Goal: Information Seeking & Learning: Learn about a topic

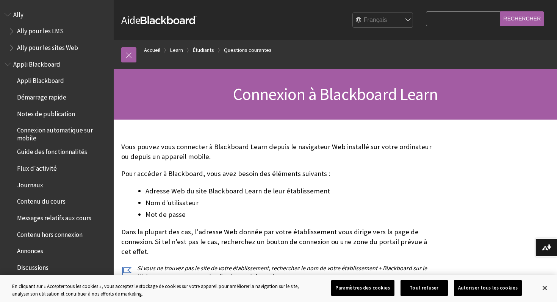
scroll to position [783, 0]
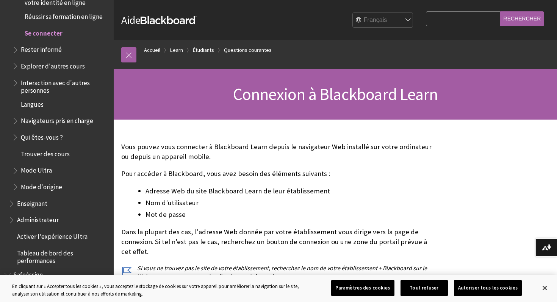
click at [50, 27] on span "Se connecter" at bounding box center [44, 32] width 38 height 10
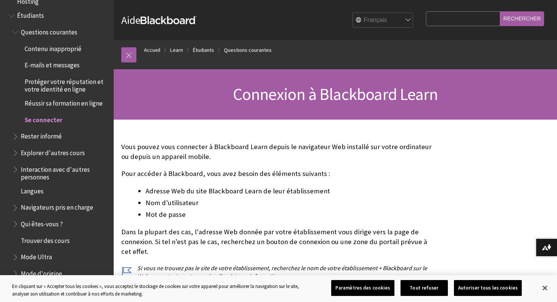
scroll to position [627, 0]
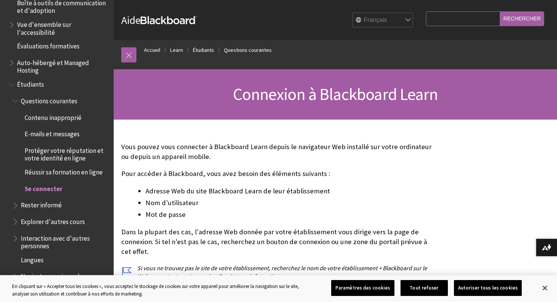
click at [36, 183] on span "Se connecter" at bounding box center [44, 188] width 38 height 10
click at [73, 183] on span "Se connecter" at bounding box center [62, 189] width 93 height 13
click at [52, 183] on span "Se connecter" at bounding box center [44, 188] width 38 height 10
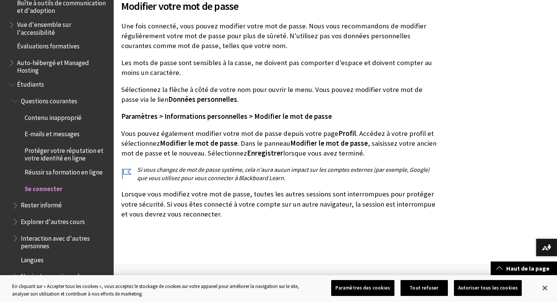
scroll to position [2413, 0]
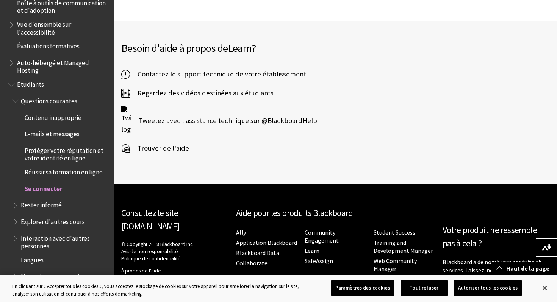
click at [54, 183] on span "Se connecter" at bounding box center [44, 188] width 38 height 10
click at [18, 95] on span "Book outline for Blackboard Learn Help" at bounding box center [16, 99] width 8 height 9
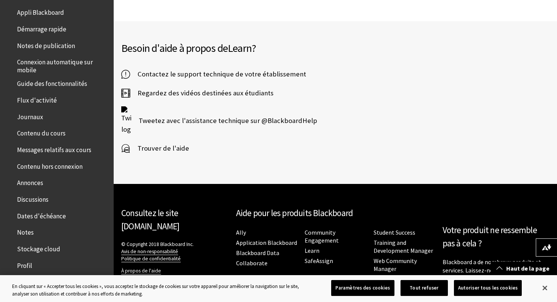
scroll to position [0, 0]
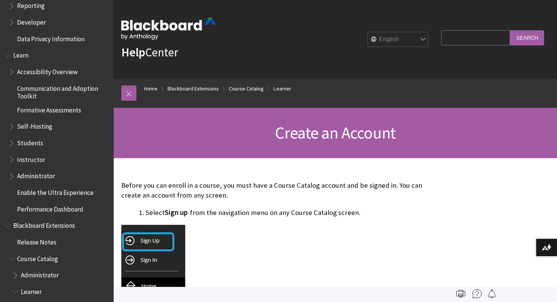
scroll to position [358, 0]
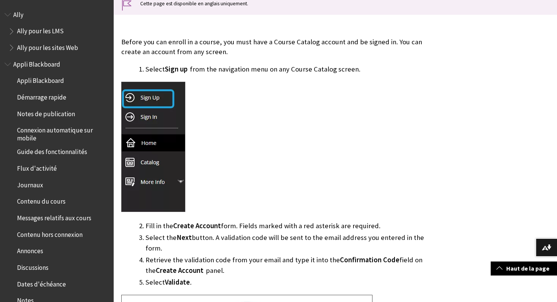
click at [7, 17] on span "Book outline for Anthology Ally Help" at bounding box center [9, 12] width 8 height 9
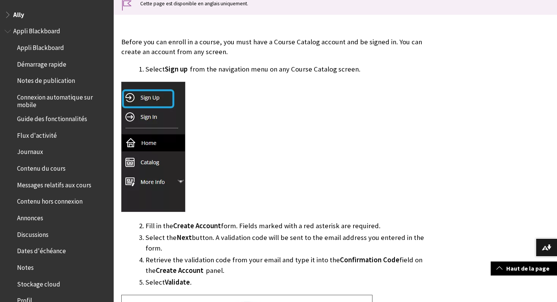
click at [59, 68] on span "Démarrage rapide" at bounding box center [41, 63] width 49 height 10
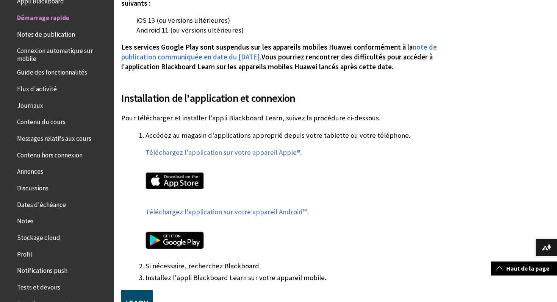
scroll to position [324, 0]
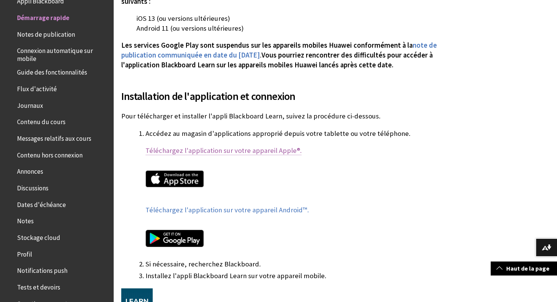
click at [220, 149] on link "Téléchargez l'application sur votre appareil Apple®." at bounding box center [224, 150] width 156 height 9
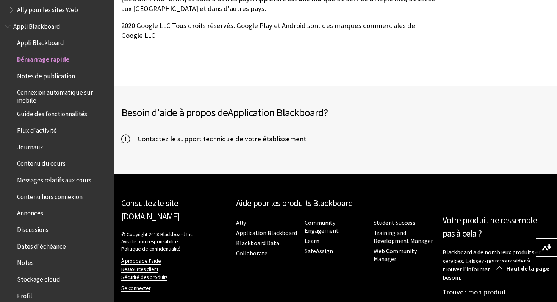
scroll to position [0, 0]
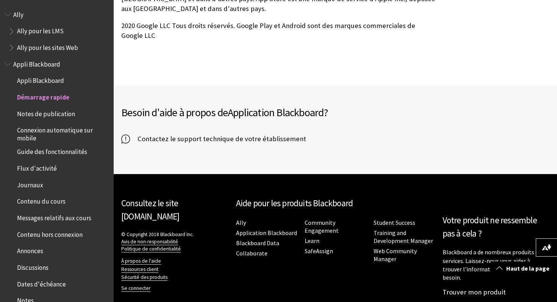
click at [8, 17] on span "Book outline for Anthology Ally Help" at bounding box center [9, 12] width 8 height 9
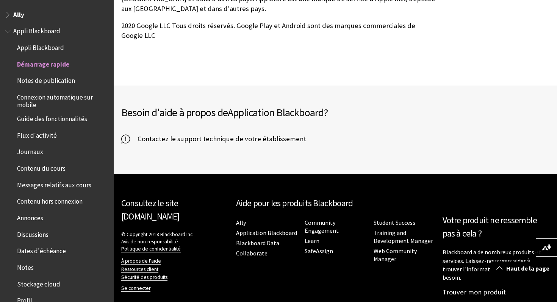
click at [8, 17] on span "Book outline for Anthology Ally Help" at bounding box center [9, 12] width 8 height 9
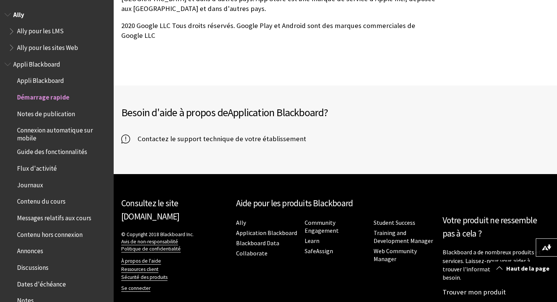
click at [12, 33] on span "Book outline for Anthology Ally Help" at bounding box center [12, 29] width 8 height 9
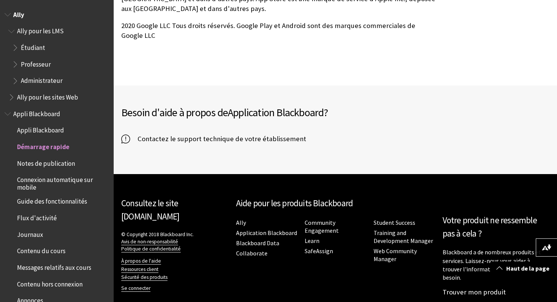
click at [16, 47] on span "Book outline for Anthology Ally Help" at bounding box center [16, 45] width 8 height 9
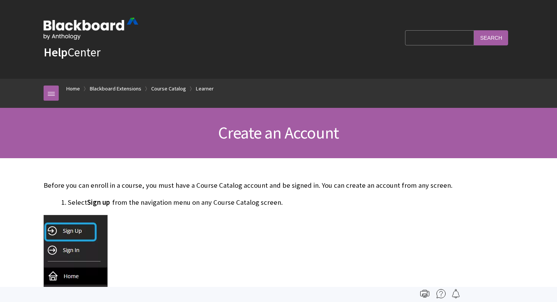
scroll to position [845, 0]
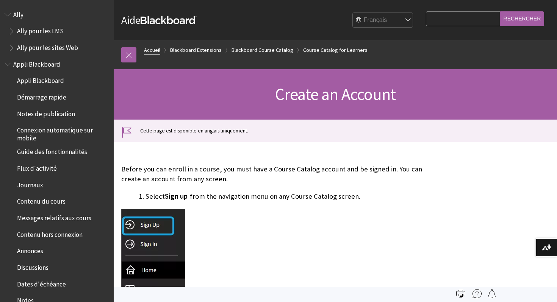
click at [150, 50] on link "Accueil" at bounding box center [152, 49] width 16 height 9
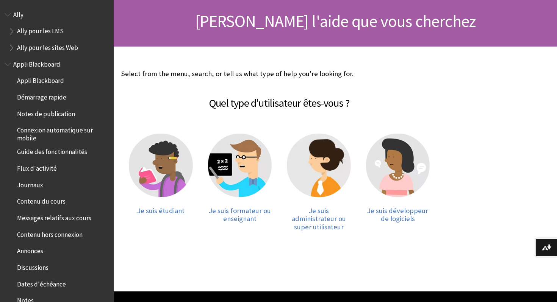
scroll to position [74, 0]
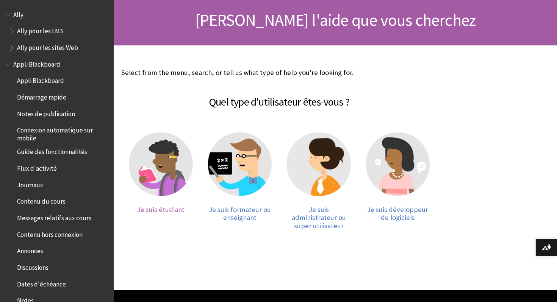
click at [164, 209] on span "Je suis étudiant" at bounding box center [160, 209] width 47 height 9
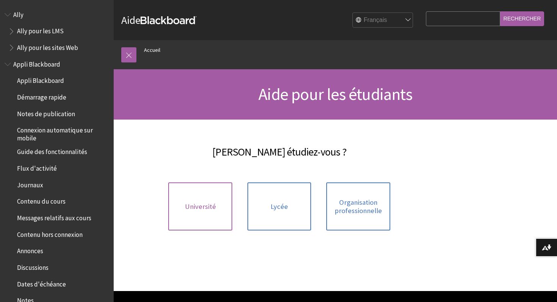
click at [212, 212] on link "Université" at bounding box center [200, 207] width 64 height 48
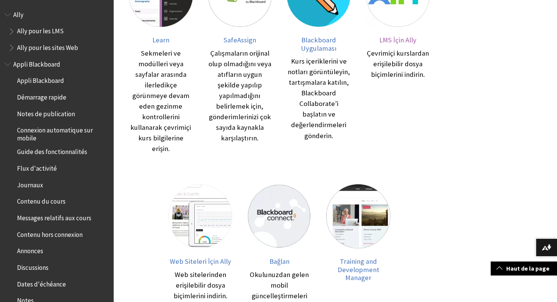
scroll to position [249, 0]
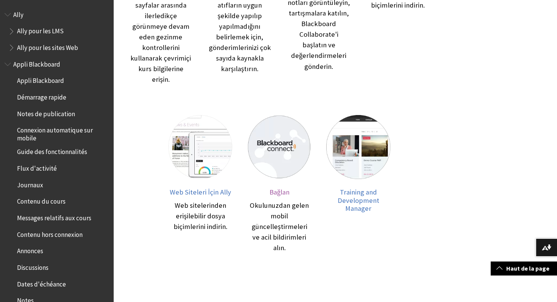
click at [270, 188] on span "Bağlan" at bounding box center [279, 192] width 20 height 9
